Goal: Transaction & Acquisition: Purchase product/service

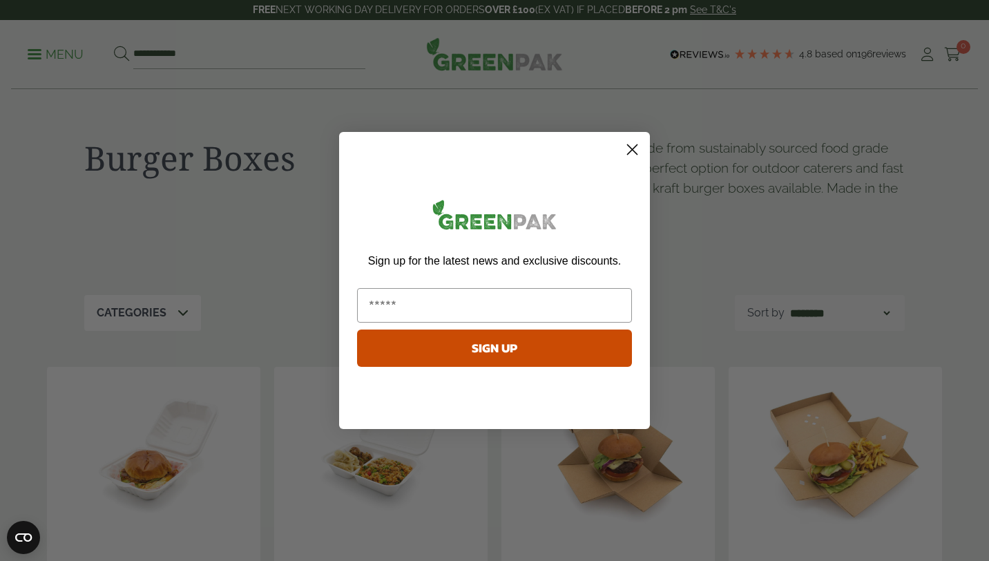
click at [515, 305] on input "Email" at bounding box center [494, 305] width 275 height 35
type input "**********"
click at [486, 354] on button "SIGN UP" at bounding box center [494, 348] width 275 height 37
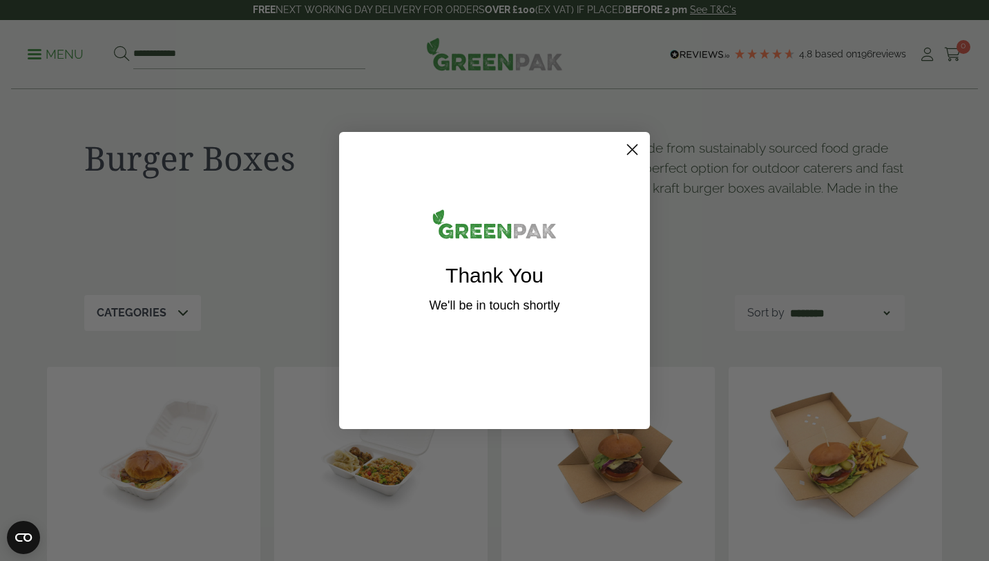
click at [631, 144] on circle "Close dialog" at bounding box center [632, 149] width 23 height 23
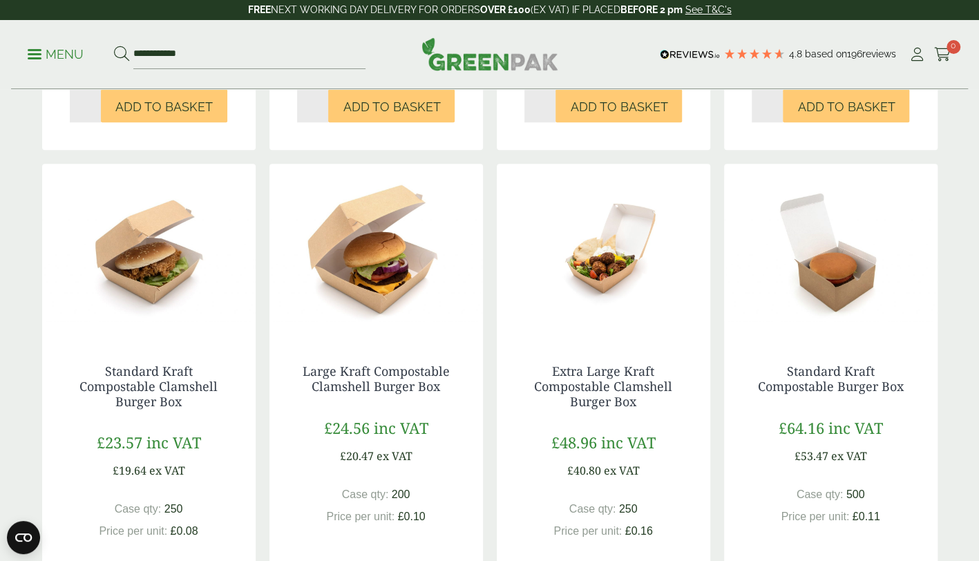
scroll to position [691, 0]
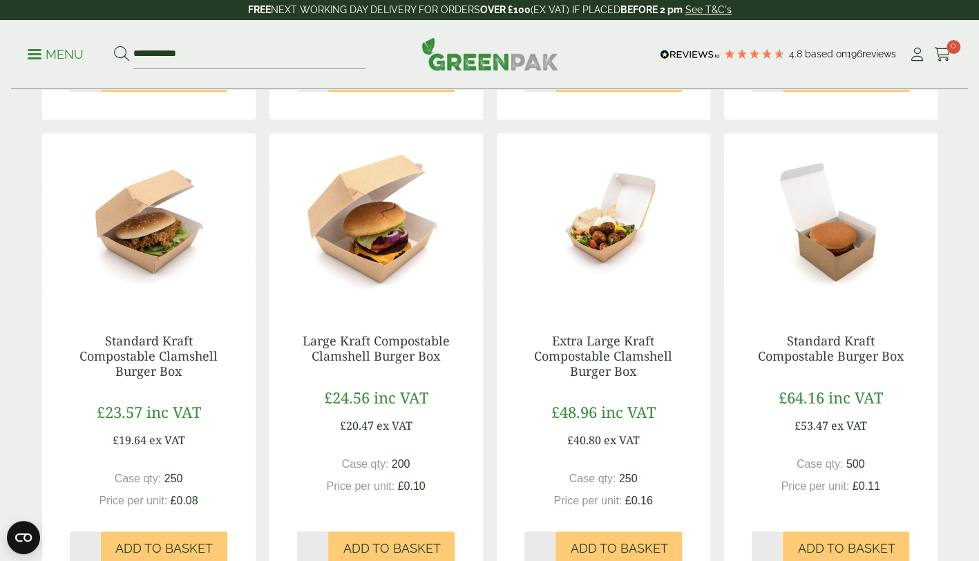
click at [179, 348] on link "Standard Kraft Compostable Clamshell Burger Box" at bounding box center [148, 355] width 138 height 46
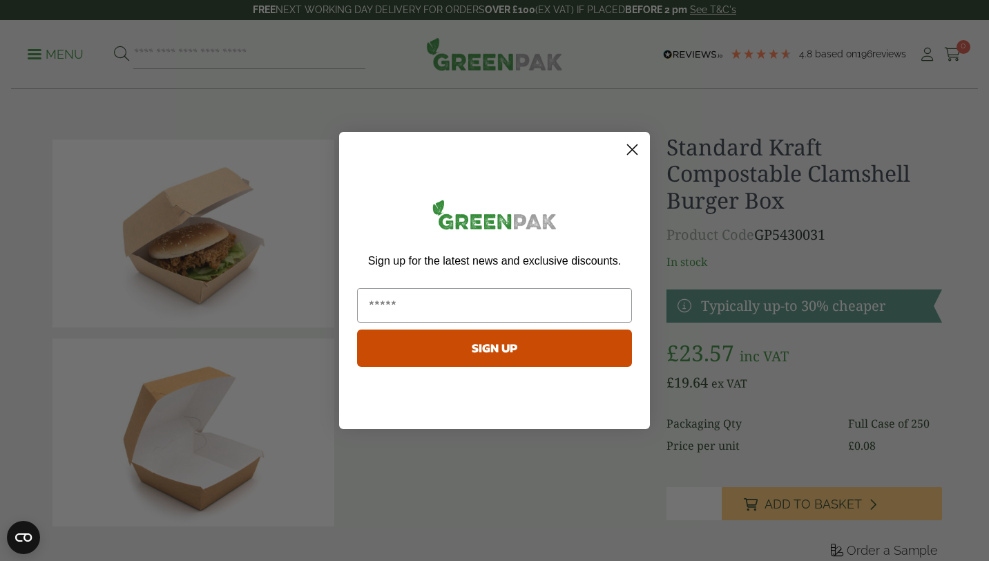
click at [631, 148] on icon "Close dialog" at bounding box center [633, 150] width 10 height 10
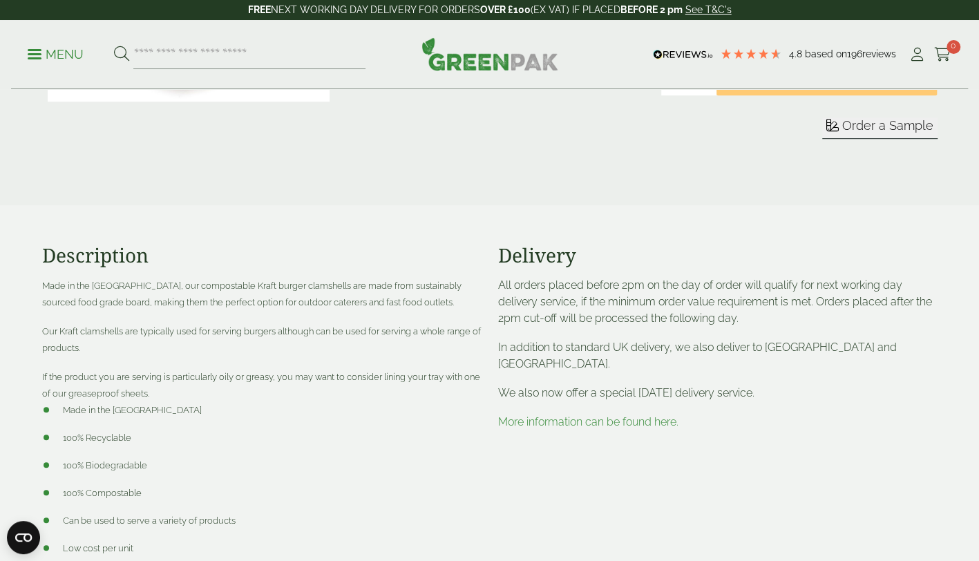
scroll to position [484, 0]
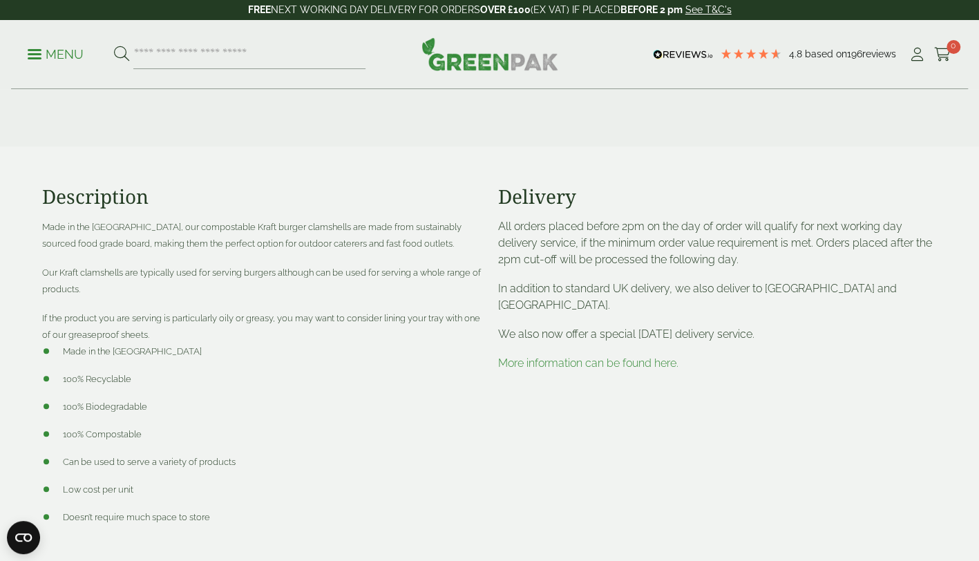
click at [563, 365] on link "More information can be found here." at bounding box center [588, 363] width 180 height 13
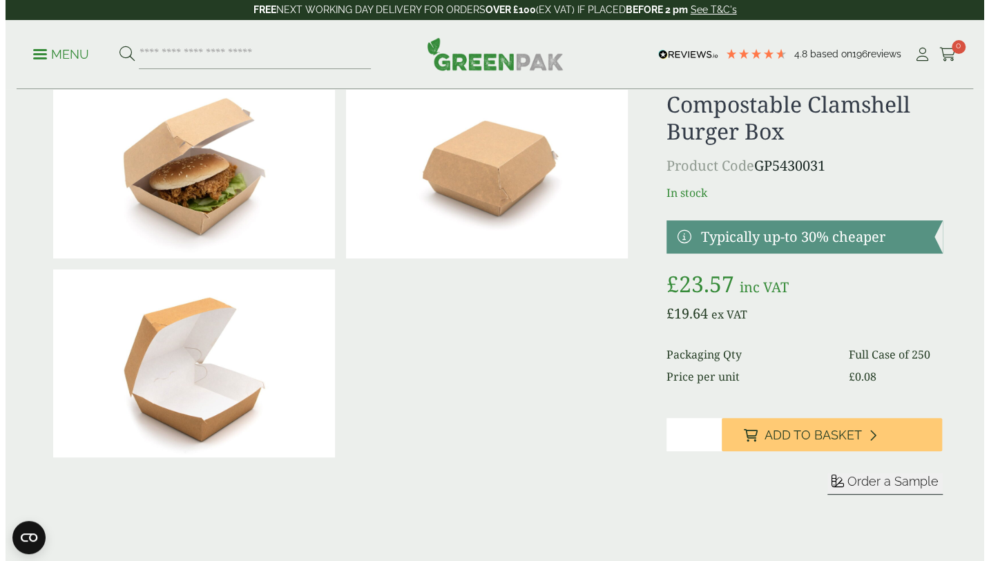
scroll to position [207, 0]
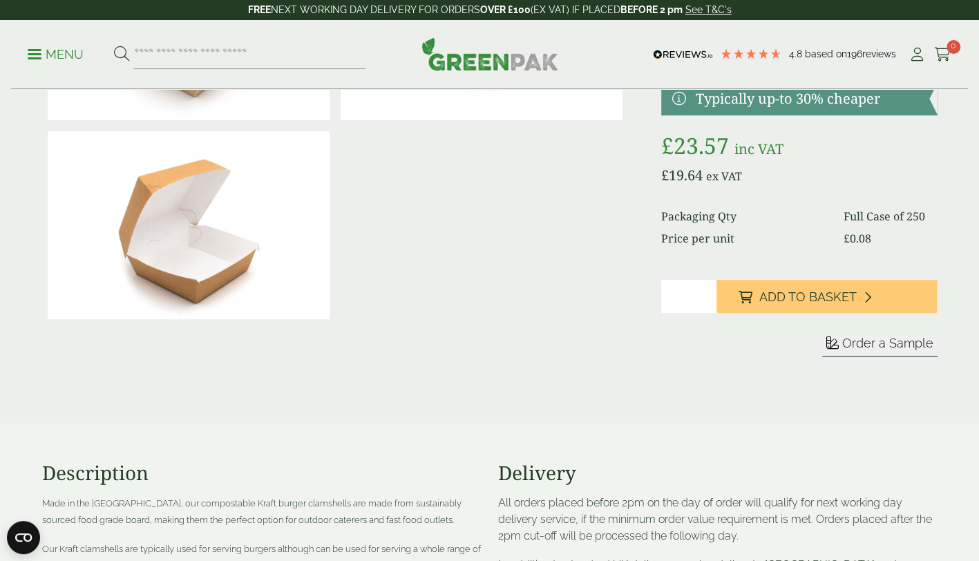
click at [871, 343] on span "Order a Sample" at bounding box center [887, 343] width 91 height 15
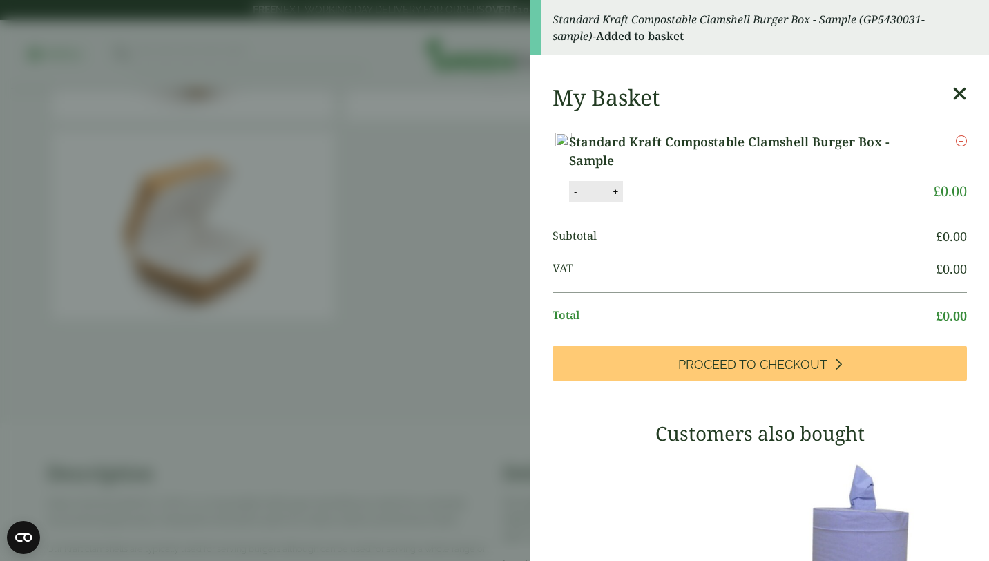
click at [767, 372] on span "Proceed to Checkout" at bounding box center [752, 364] width 149 height 15
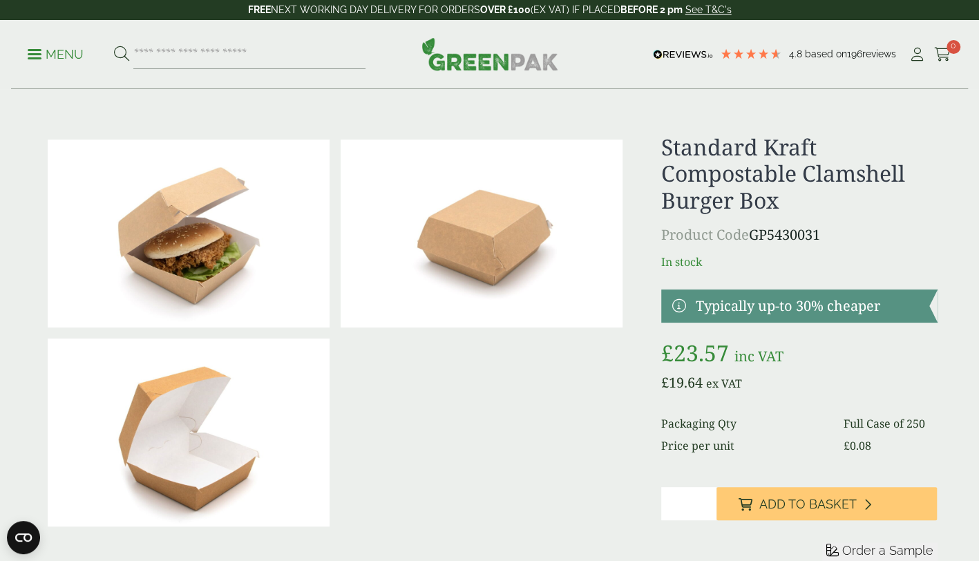
drag, startPoint x: 754, startPoint y: 504, endPoint x: 739, endPoint y: 504, distance: 14.5
click at [753, 505] on button "Add to Basket" at bounding box center [826, 503] width 220 height 33
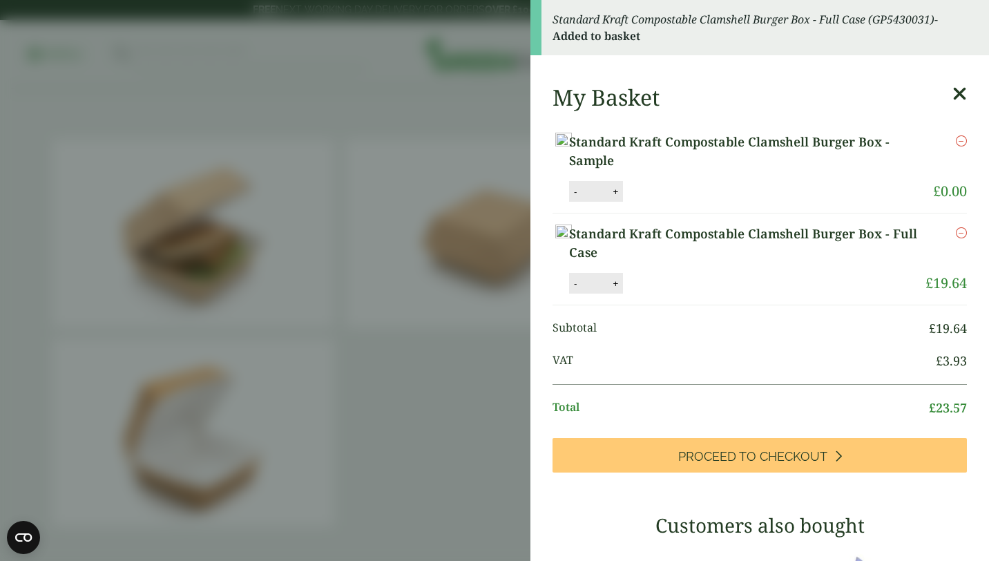
click at [953, 97] on icon at bounding box center [960, 93] width 15 height 19
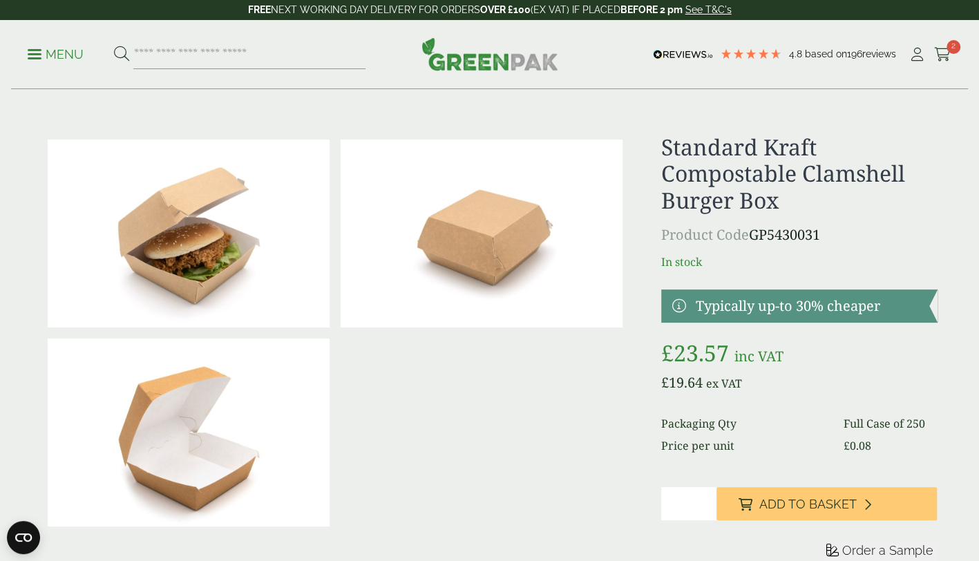
click at [61, 56] on p "Menu" at bounding box center [56, 54] width 56 height 17
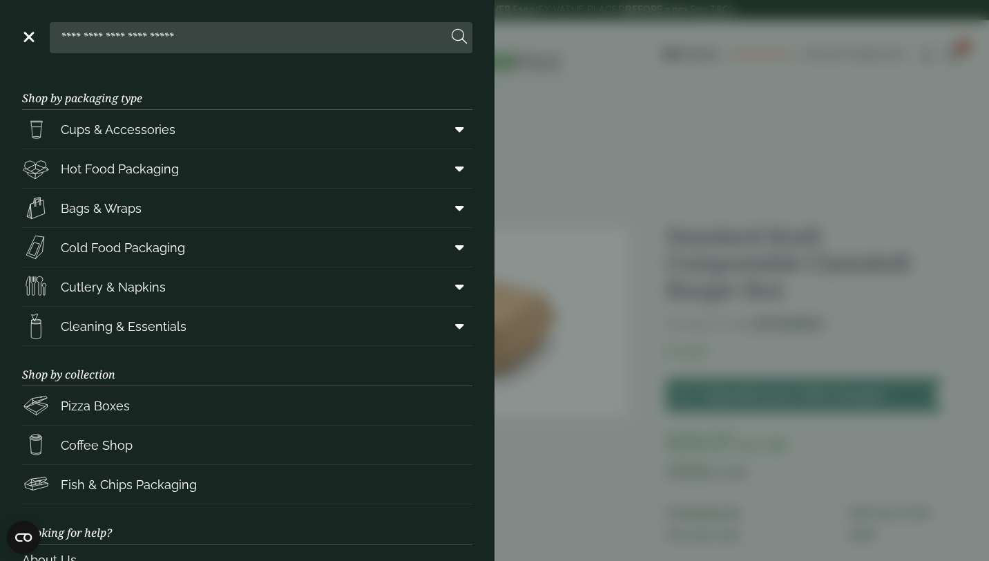
click at [443, 169] on span at bounding box center [456, 168] width 31 height 26
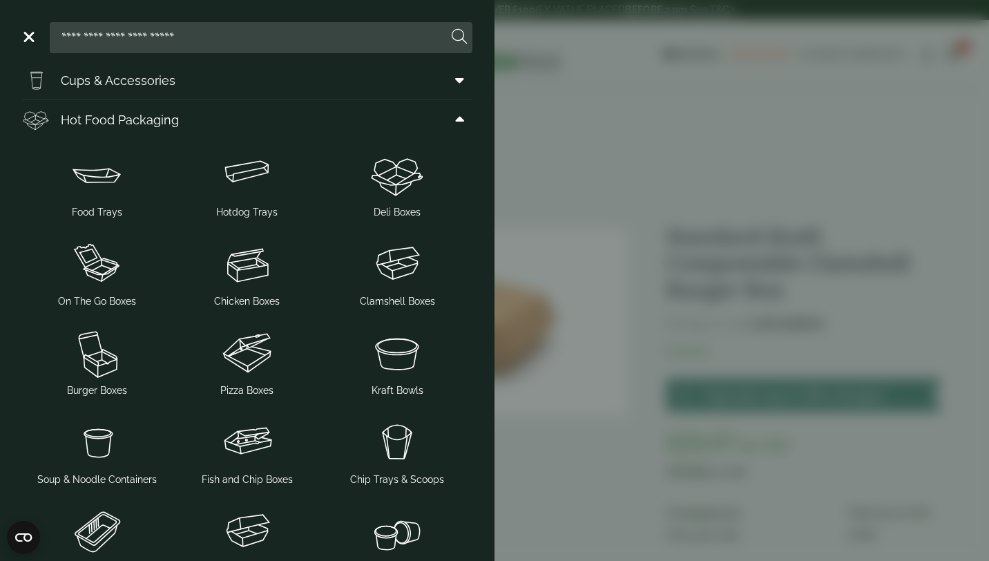
scroll to position [69, 0]
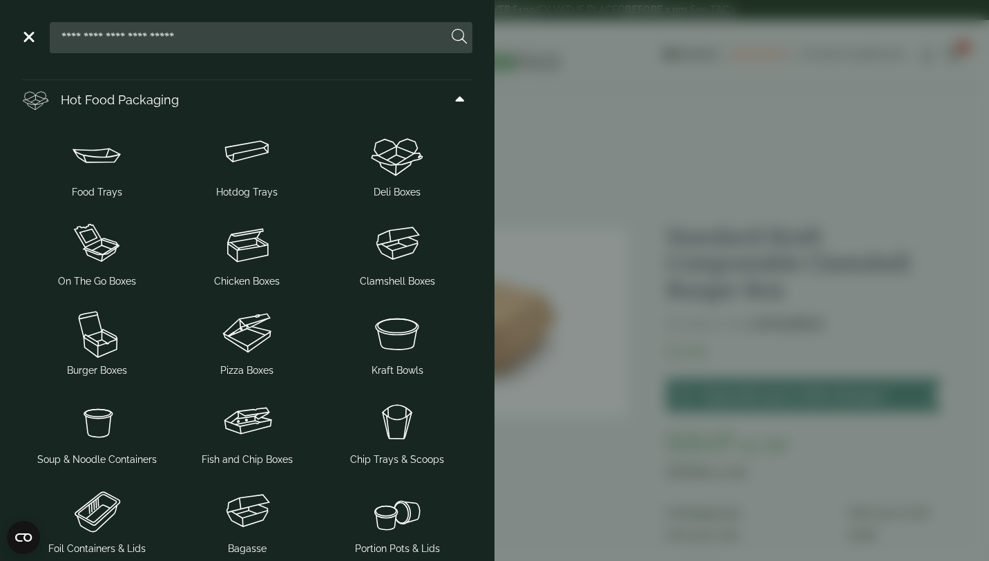
click at [99, 345] on img at bounding box center [97, 332] width 139 height 55
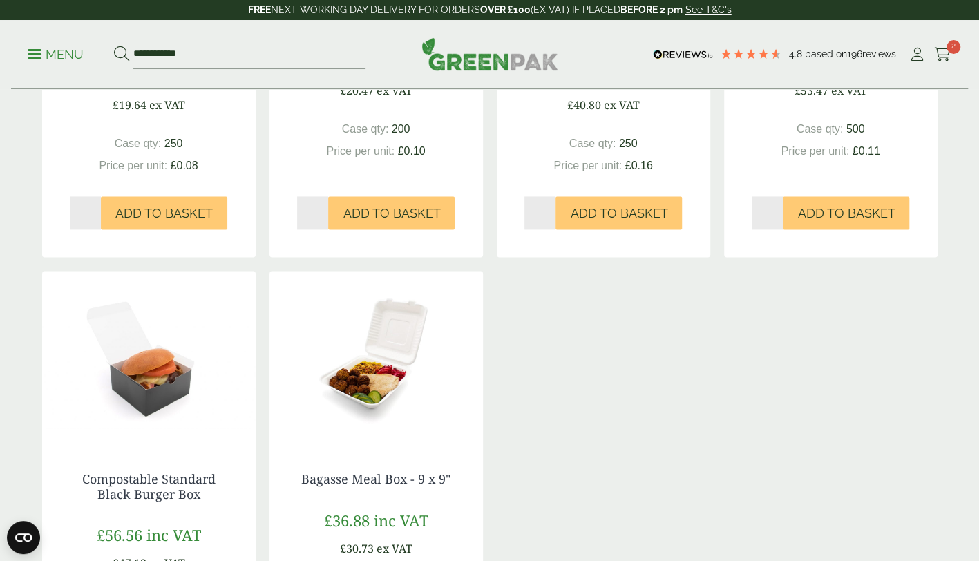
scroll to position [1036, 0]
